Goal: Use online tool/utility: Utilize a website feature to perform a specific function

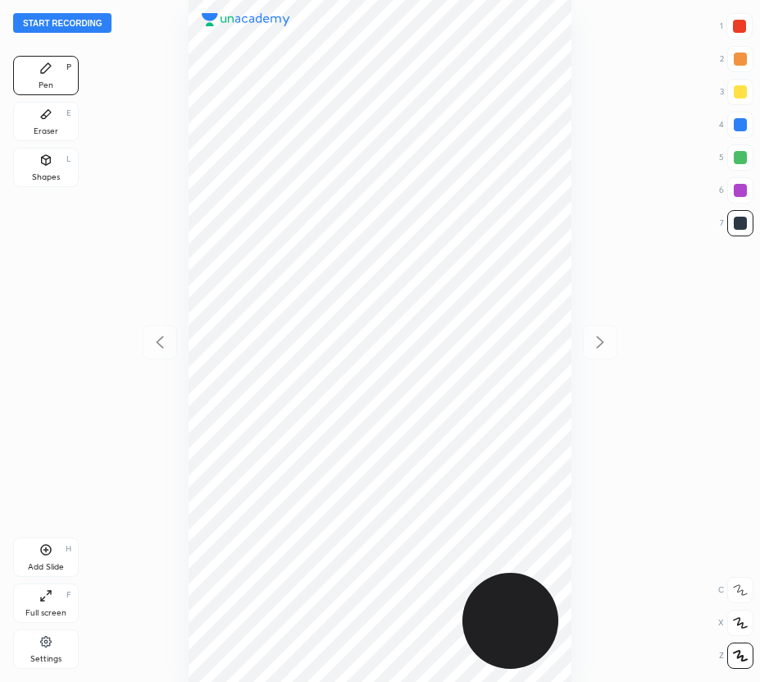
scroll to position [682, 498]
click at [71, 0] on html "Start recording 1 2 3 4 5 6 7 R O A L C X Z Erase all C X Z Pen P Eraser E Shap…" at bounding box center [380, 0] width 760 height 0
click at [64, 25] on button "Start recording" at bounding box center [62, 23] width 98 height 20
click at [740, 26] on div at bounding box center [739, 26] width 13 height 13
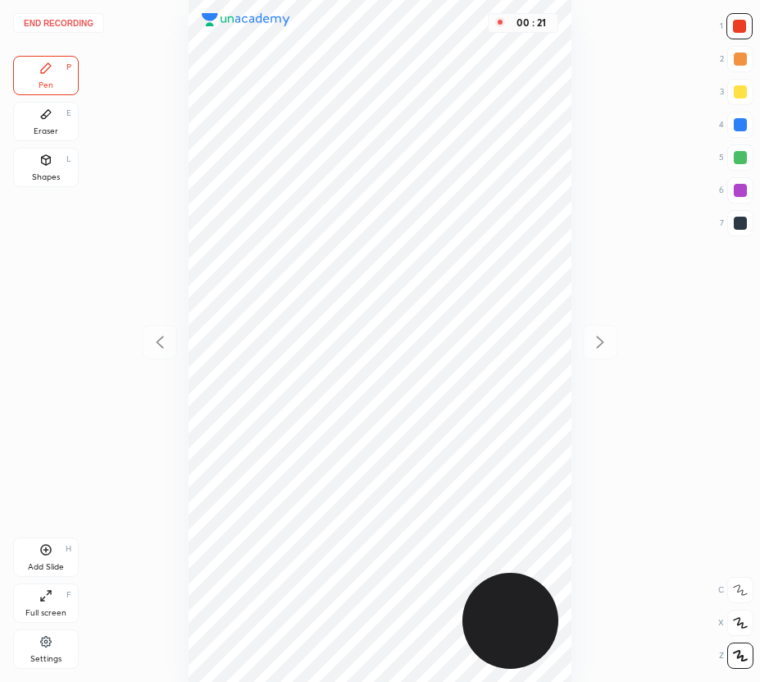
click at [745, 130] on div at bounding box center [740, 124] width 13 height 13
drag, startPoint x: 740, startPoint y: 222, endPoint x: 573, endPoint y: 295, distance: 181.8
click at [740, 222] on div at bounding box center [740, 223] width 13 height 13
click at [744, 192] on div at bounding box center [740, 190] width 13 height 13
click at [83, 25] on button "End recording" at bounding box center [58, 23] width 91 height 20
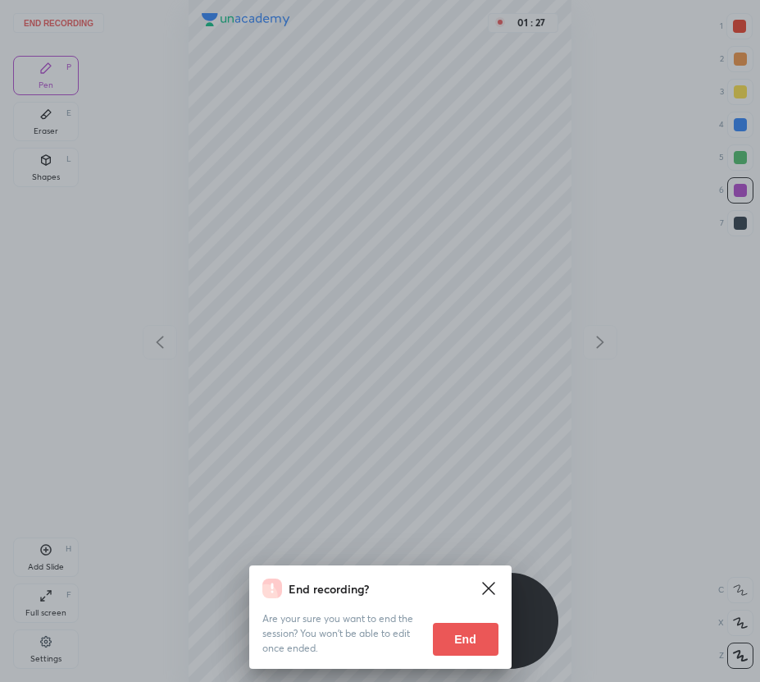
click at [468, 644] on button "End" at bounding box center [466, 639] width 66 height 33
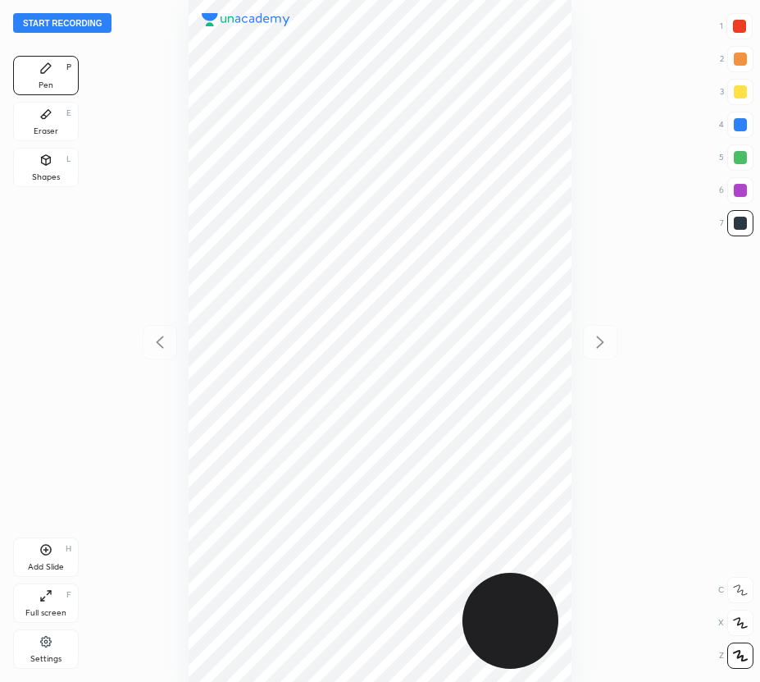
scroll to position [682, 498]
